Goal: Find specific page/section: Find specific page/section

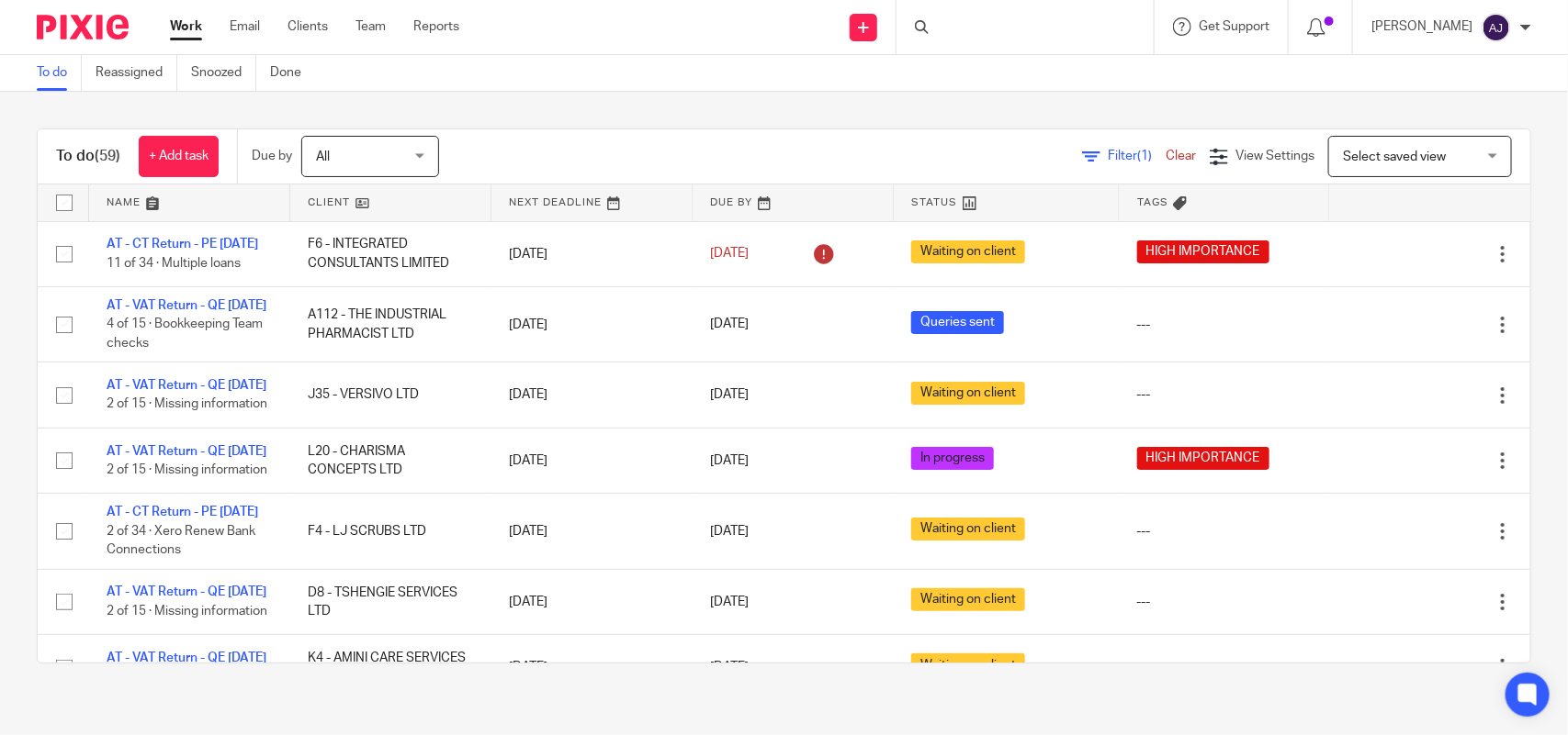
click at [1002, 21] on div at bounding box center [1025, 27] width 258 height 54
click at [971, 39] on div at bounding box center [1025, 27] width 258 height 54
click at [973, 39] on div at bounding box center [1025, 27] width 258 height 54
click at [974, 37] on div at bounding box center [1025, 27] width 258 height 54
click at [989, 11] on div at bounding box center [1025, 27] width 258 height 54
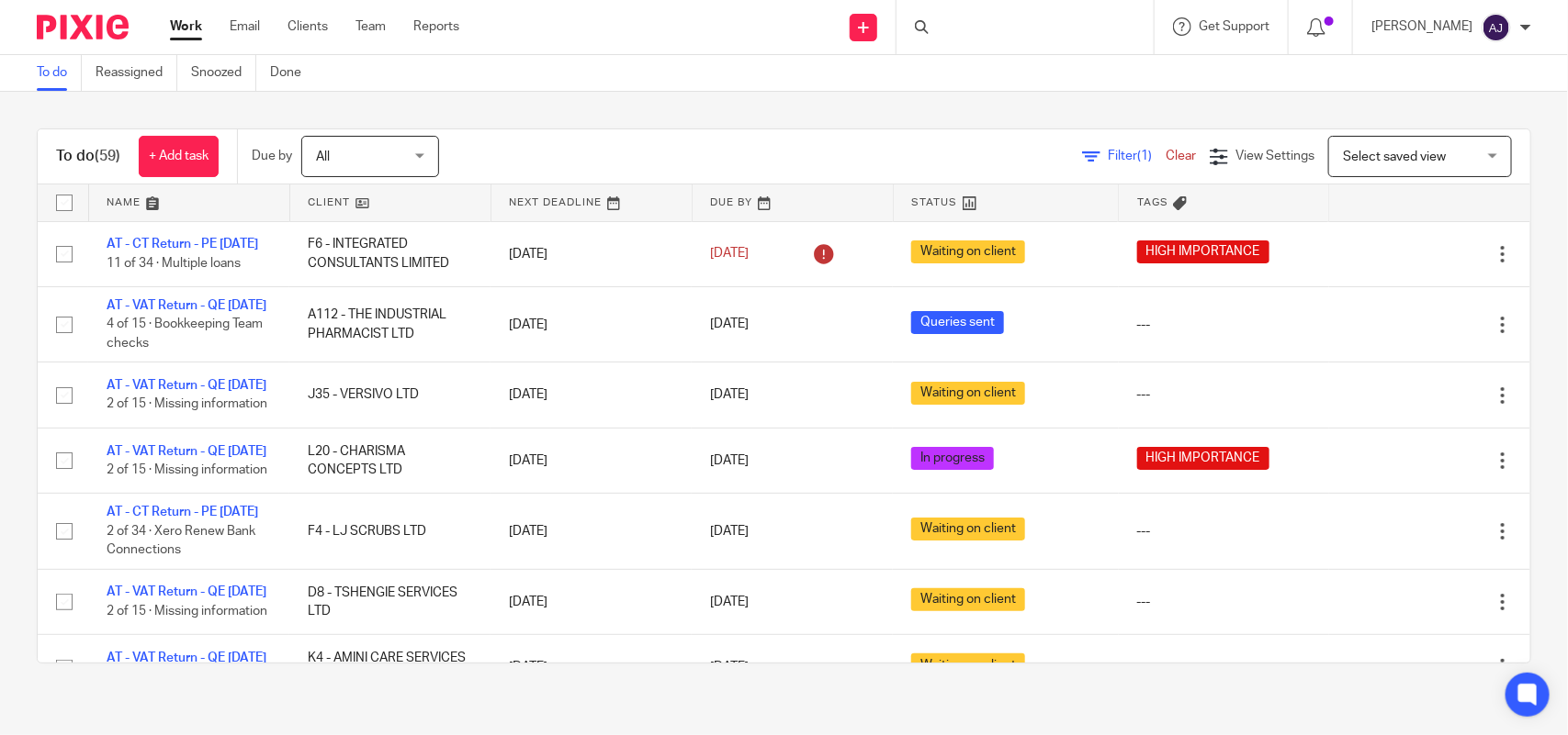
click at [989, 11] on div at bounding box center [1025, 27] width 258 height 54
click at [933, 25] on div at bounding box center [923, 28] width 19 height 14
click at [933, 24] on div at bounding box center [923, 28] width 19 height 14
click at [928, 30] on icon at bounding box center [921, 28] width 14 height 14
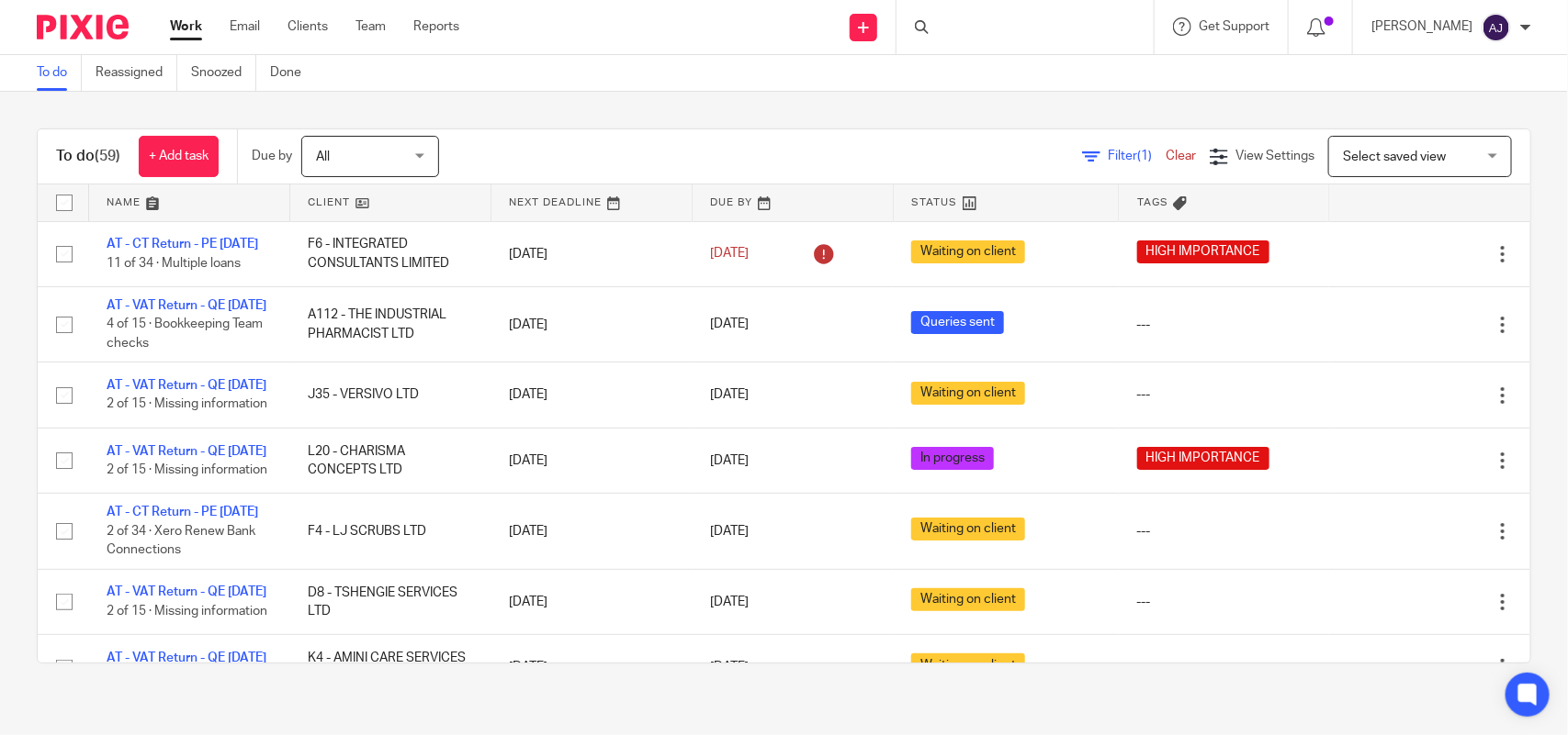
click at [918, 15] on div at bounding box center [1025, 27] width 258 height 54
click at [928, 29] on icon at bounding box center [921, 28] width 14 height 14
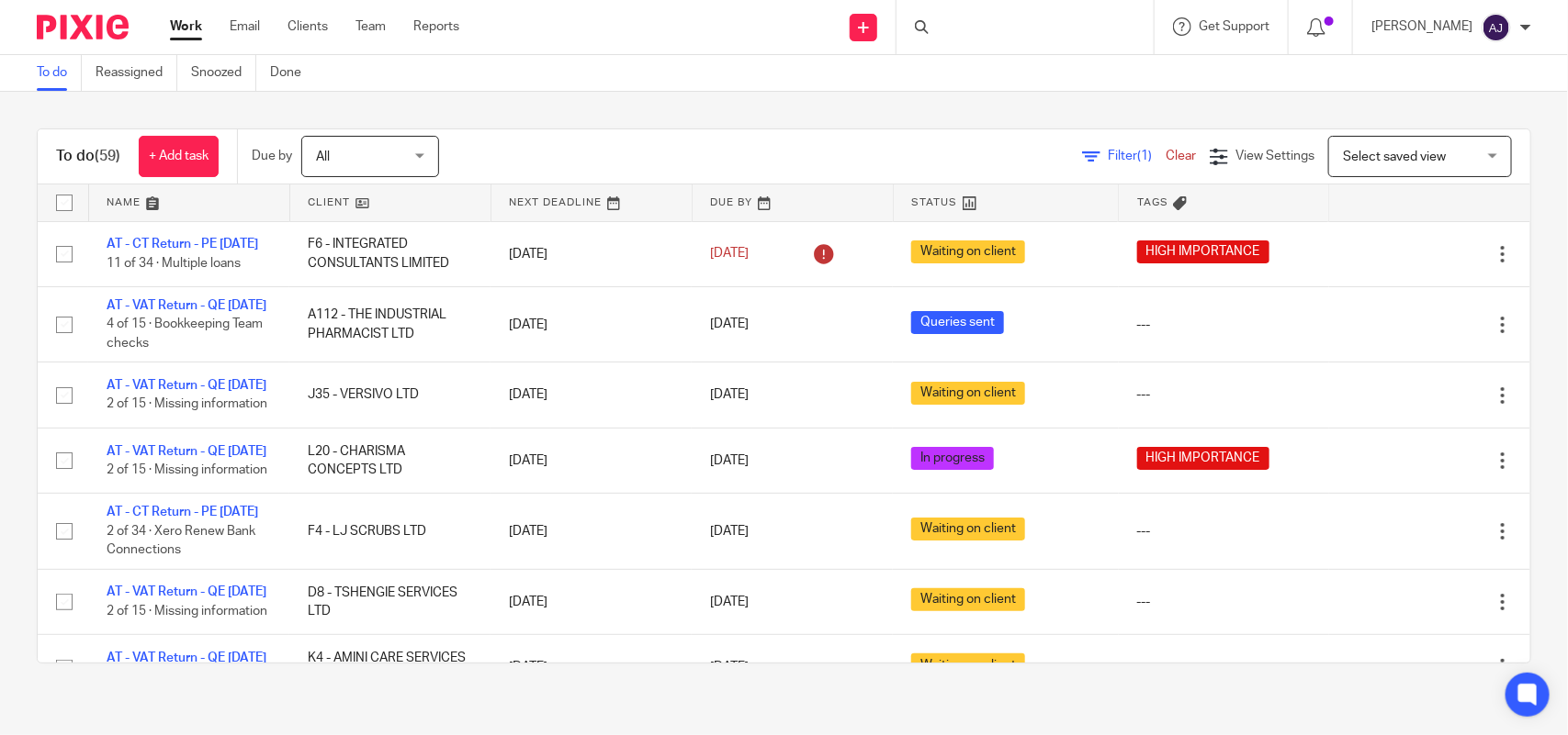
click at [928, 29] on icon at bounding box center [921, 28] width 14 height 14
click at [953, 26] on div at bounding box center [1025, 27] width 258 height 54
drag, startPoint x: 953, startPoint y: 26, endPoint x: 863, endPoint y: 32, distance: 90.2
click at [951, 26] on div at bounding box center [1025, 27] width 258 height 54
click at [290, 29] on link "Clients" at bounding box center [307, 27] width 40 height 19
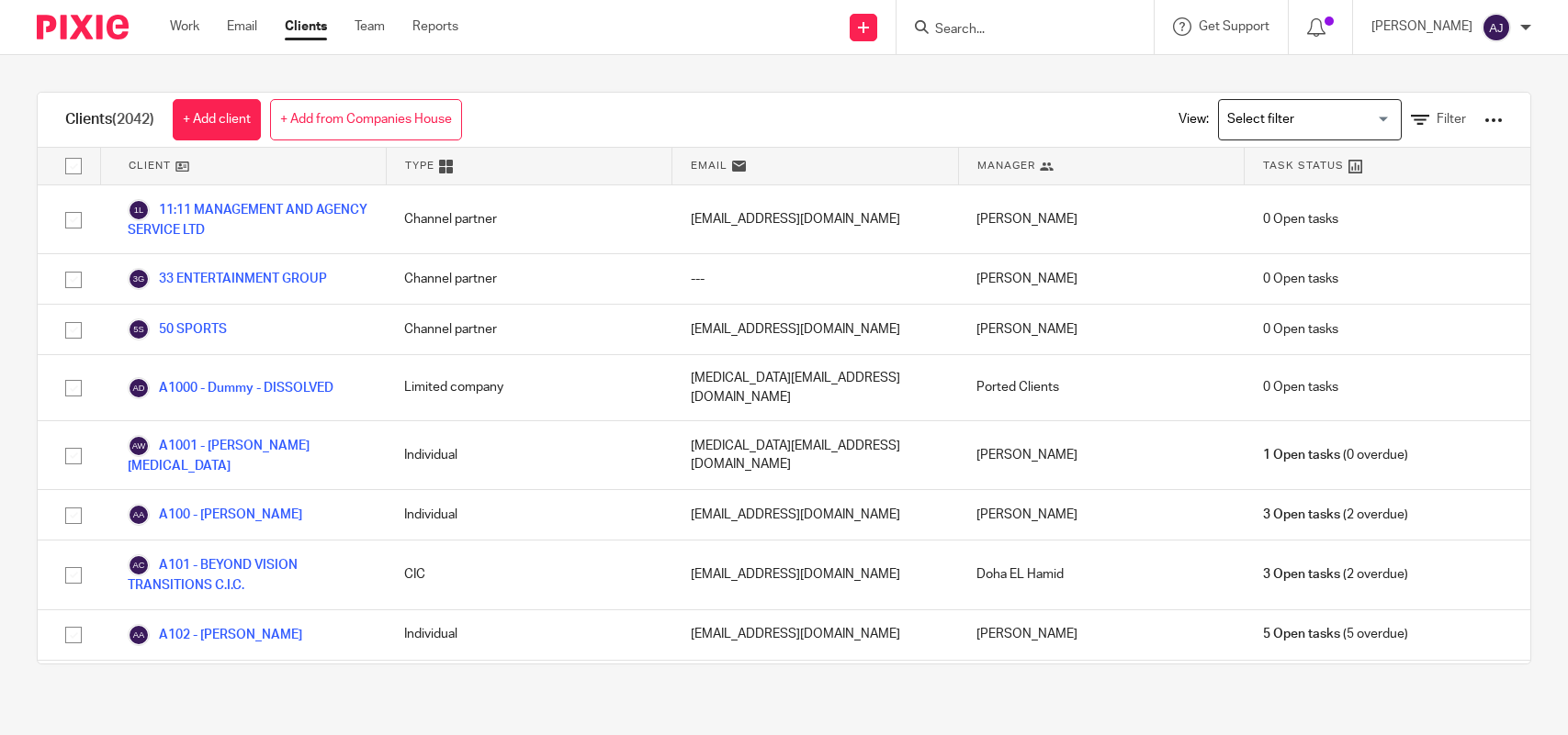
click at [965, 16] on form at bounding box center [1030, 27] width 196 height 23
click at [959, 22] on input "Search" at bounding box center [1016, 29] width 165 height 17
paste input "VANTAGE POINT SERVICE LTD"
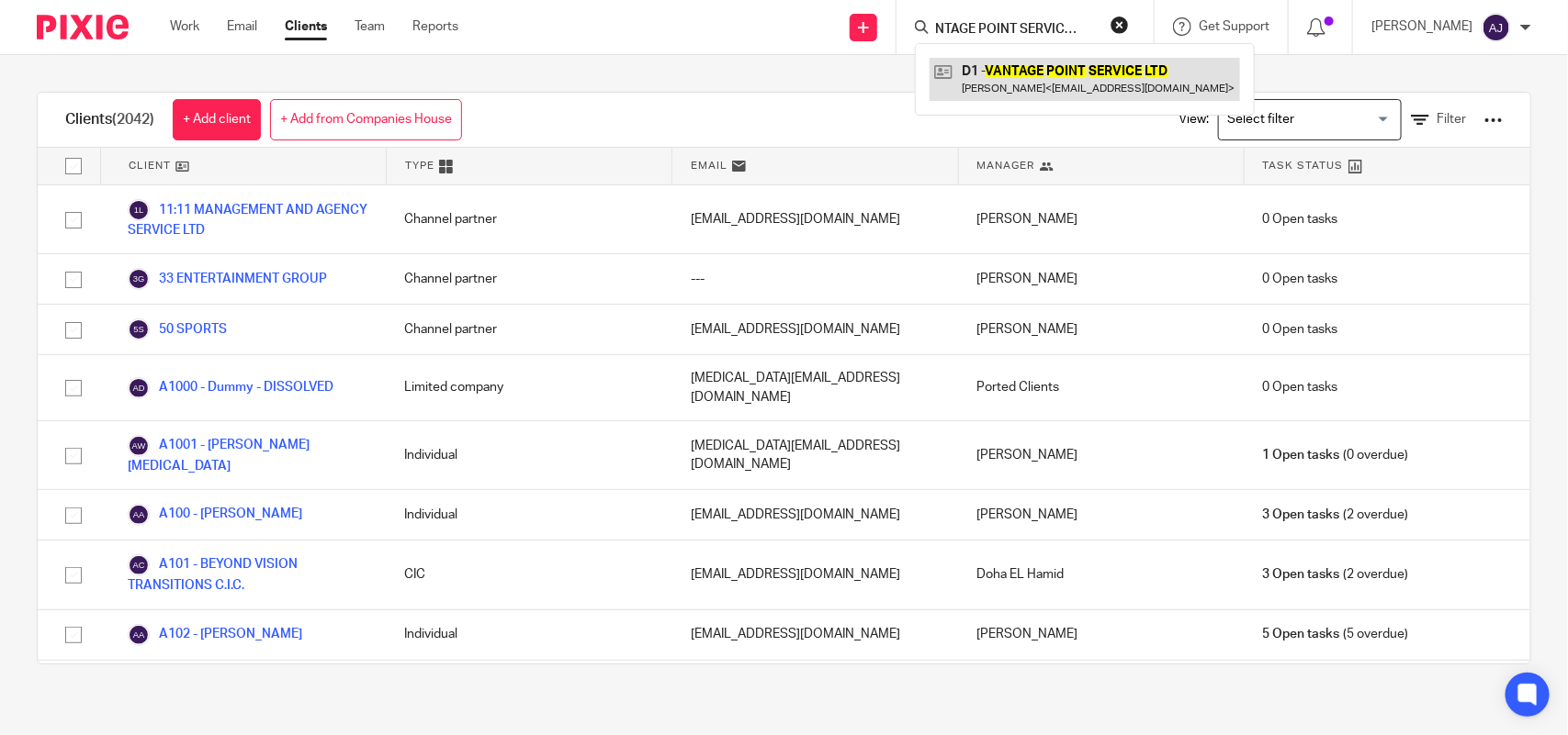
type input "VANTAGE POINT SERVICE LTD"
click at [1079, 78] on link at bounding box center [1084, 79] width 311 height 42
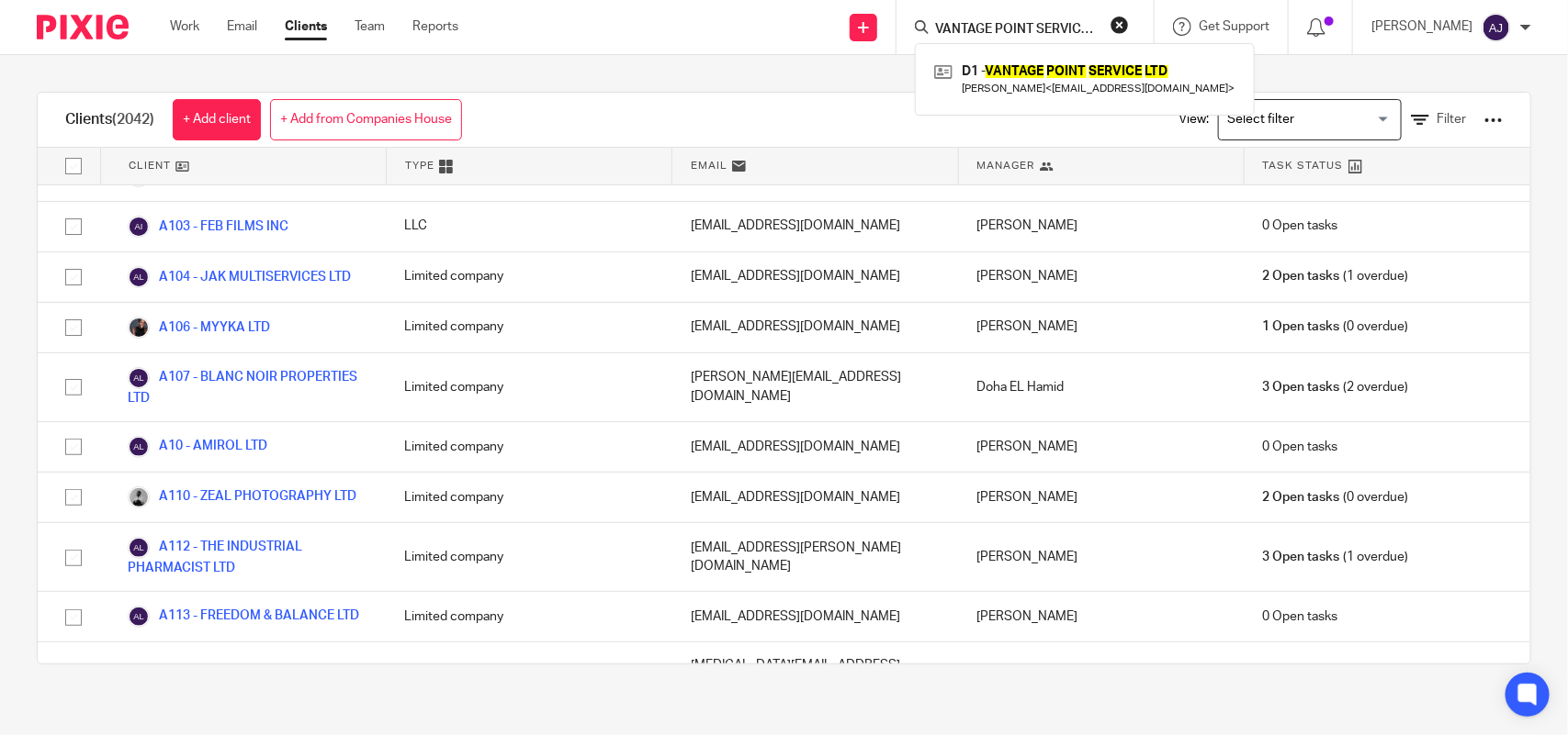
scroll to position [263, 0]
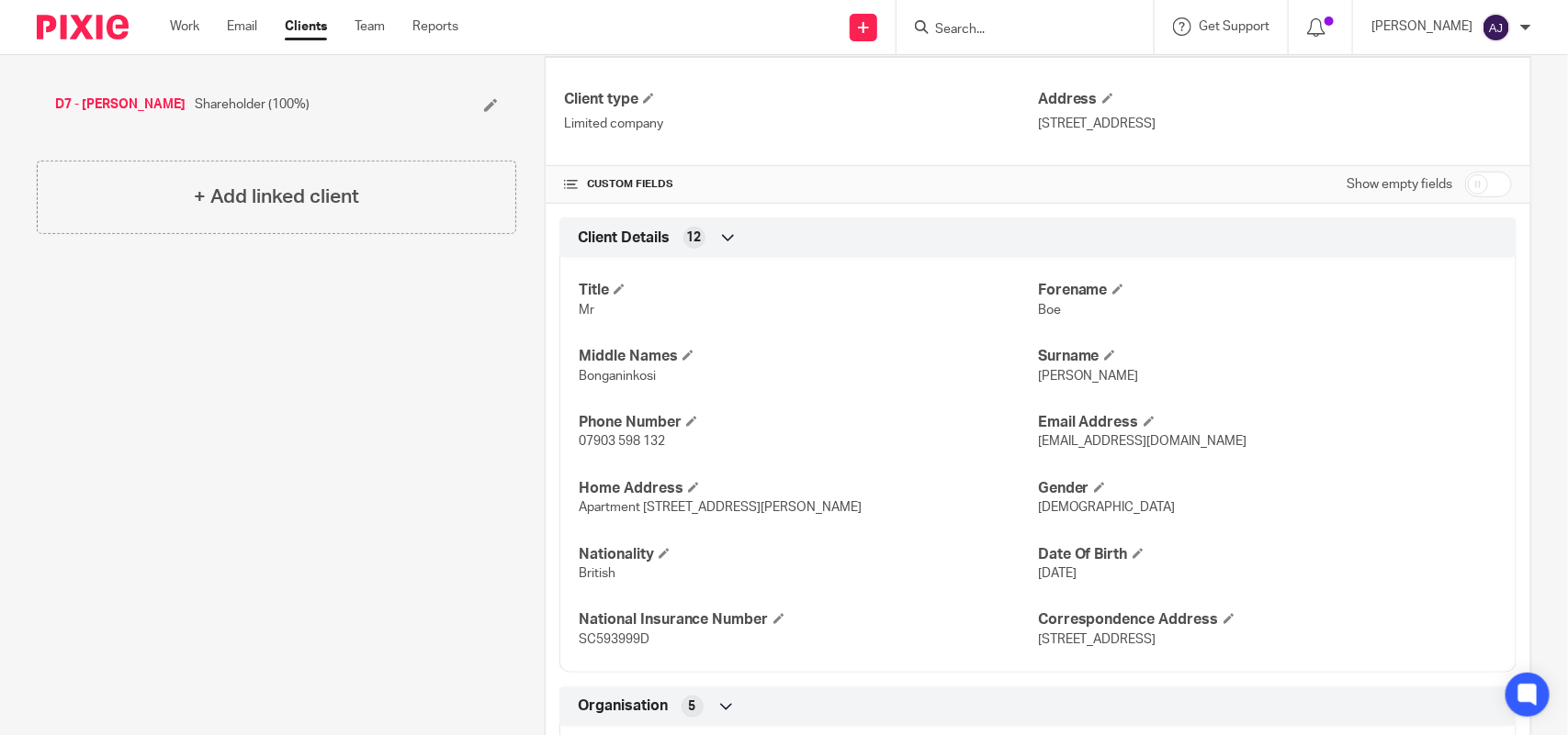
scroll to position [20, 0]
